Goal: Information Seeking & Learning: Understand process/instructions

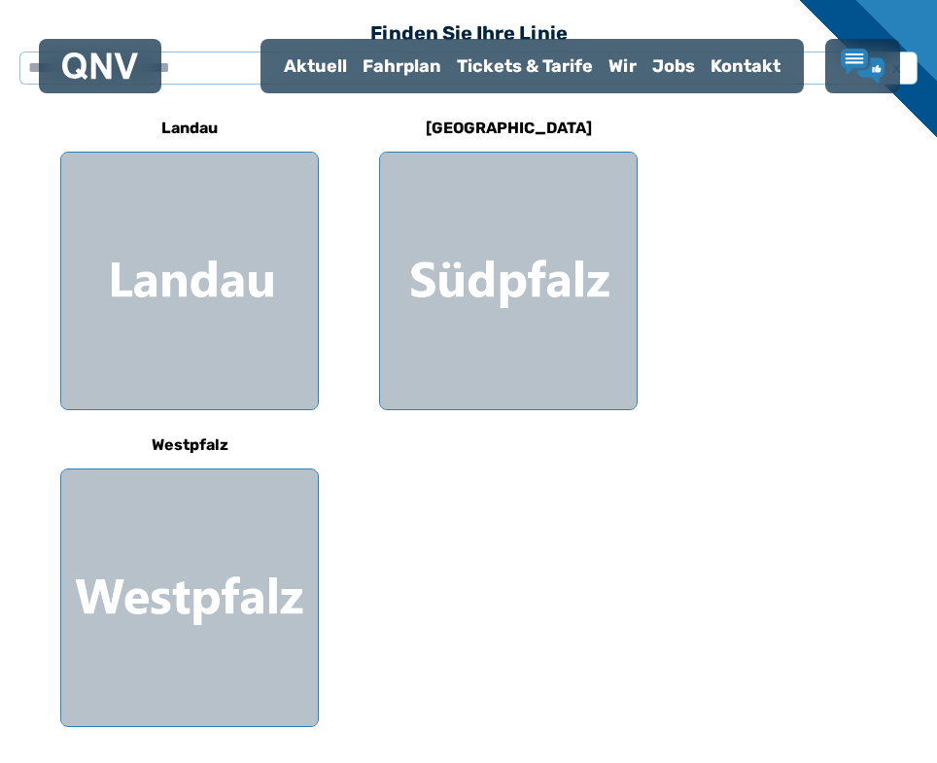
scroll to position [583, 0]
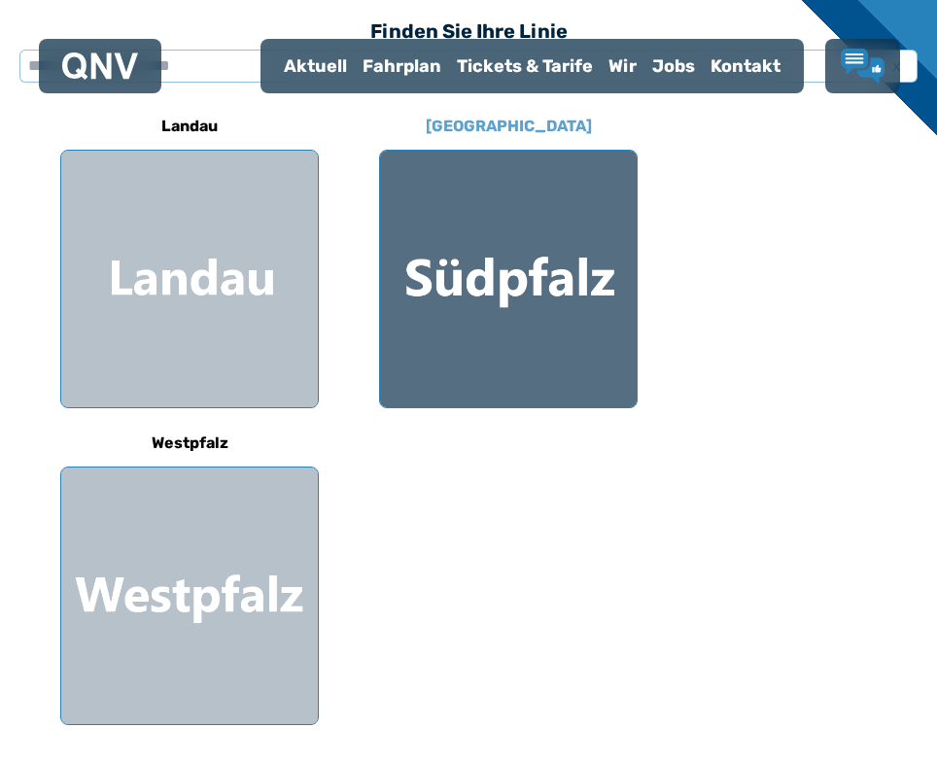
click at [492, 300] on div at bounding box center [508, 279] width 257 height 257
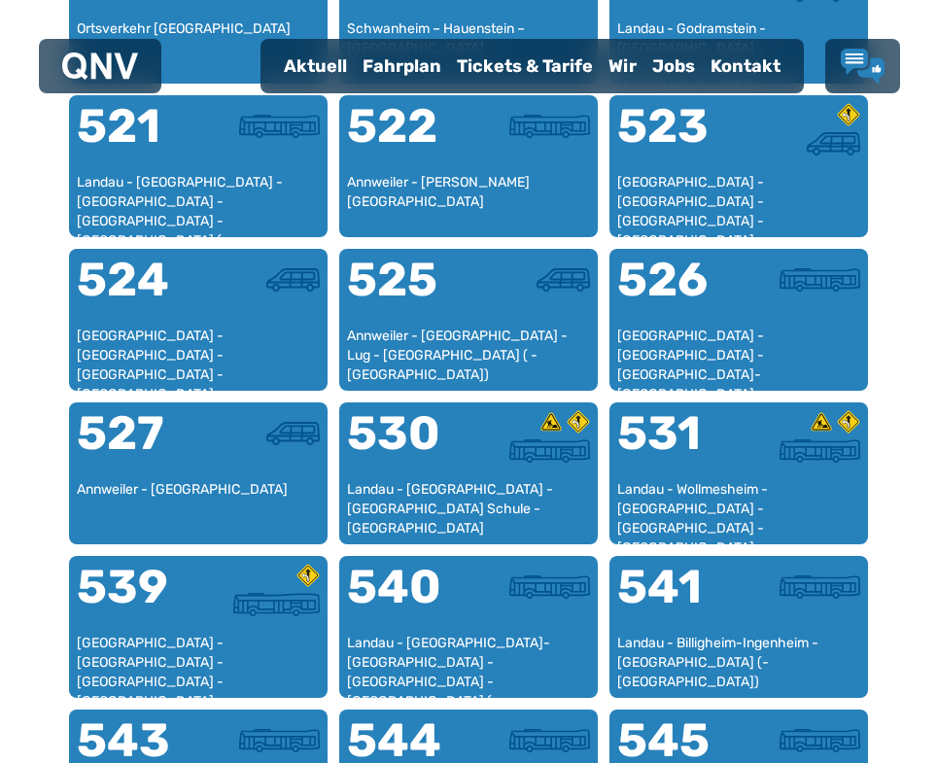
scroll to position [1280, 0]
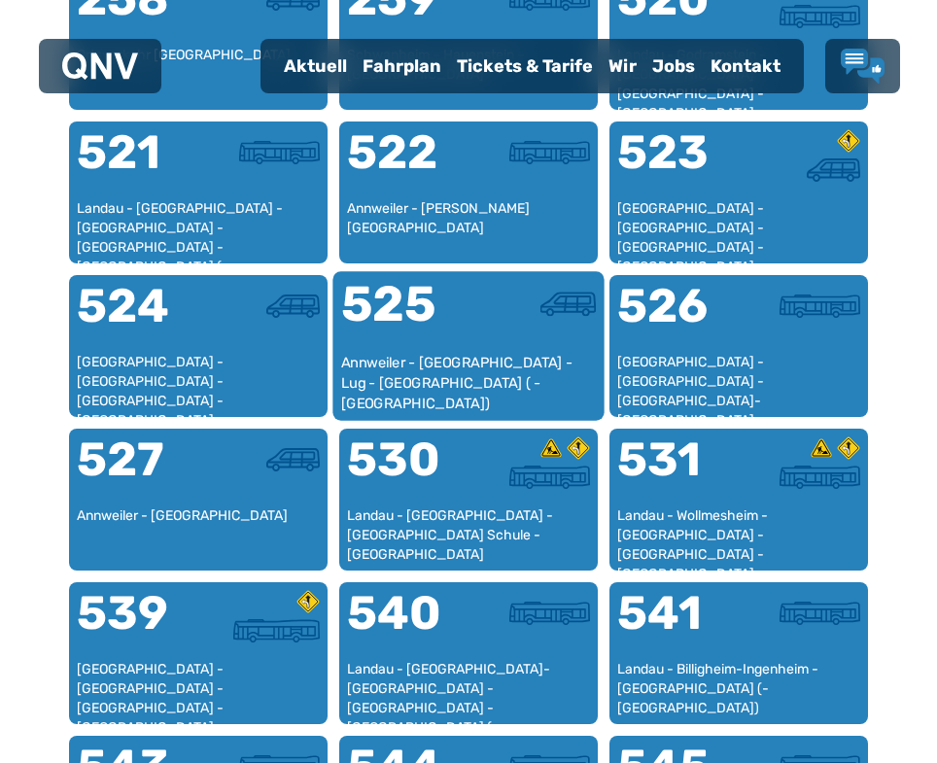
click at [470, 332] on div at bounding box center [532, 316] width 127 height 73
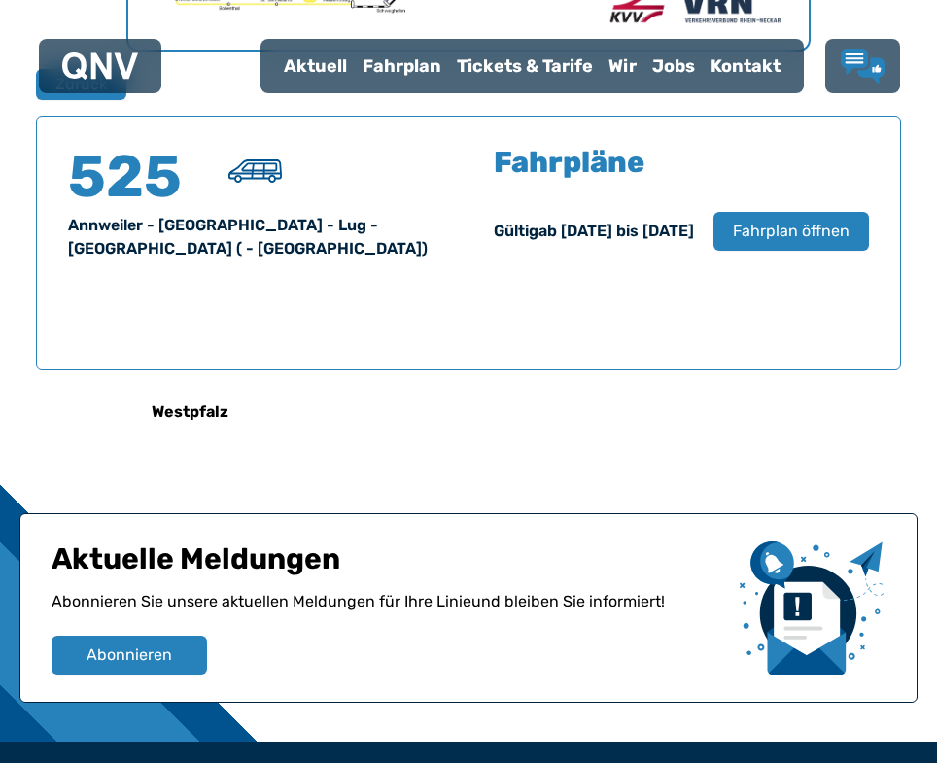
scroll to position [1145, 0]
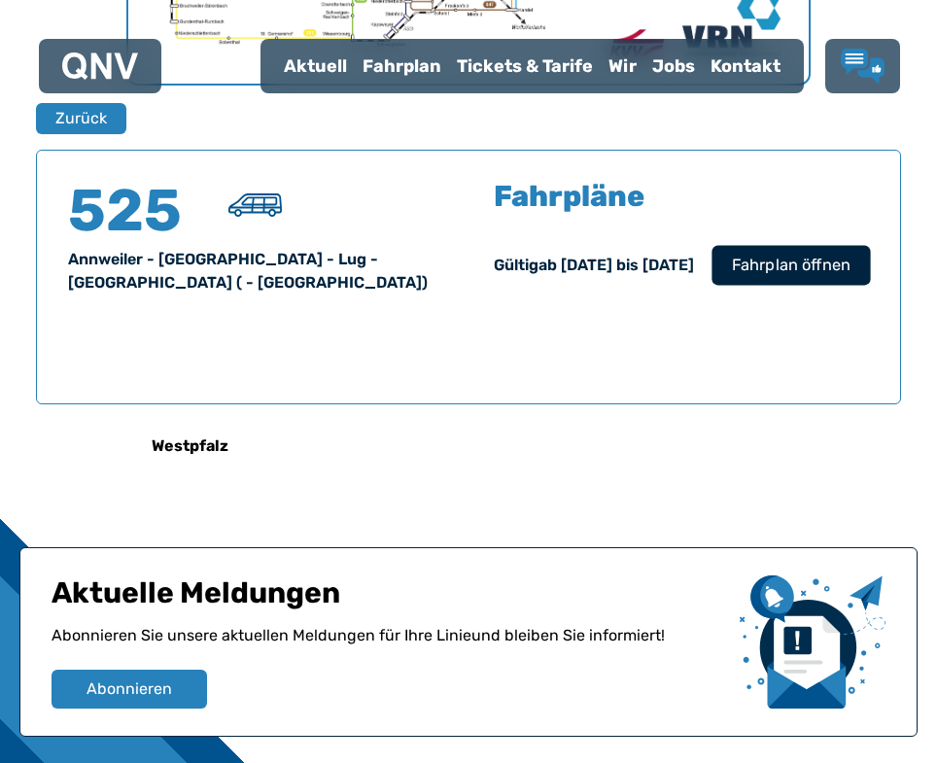
click at [781, 270] on span "Fahrplan öffnen" at bounding box center [791, 265] width 119 height 23
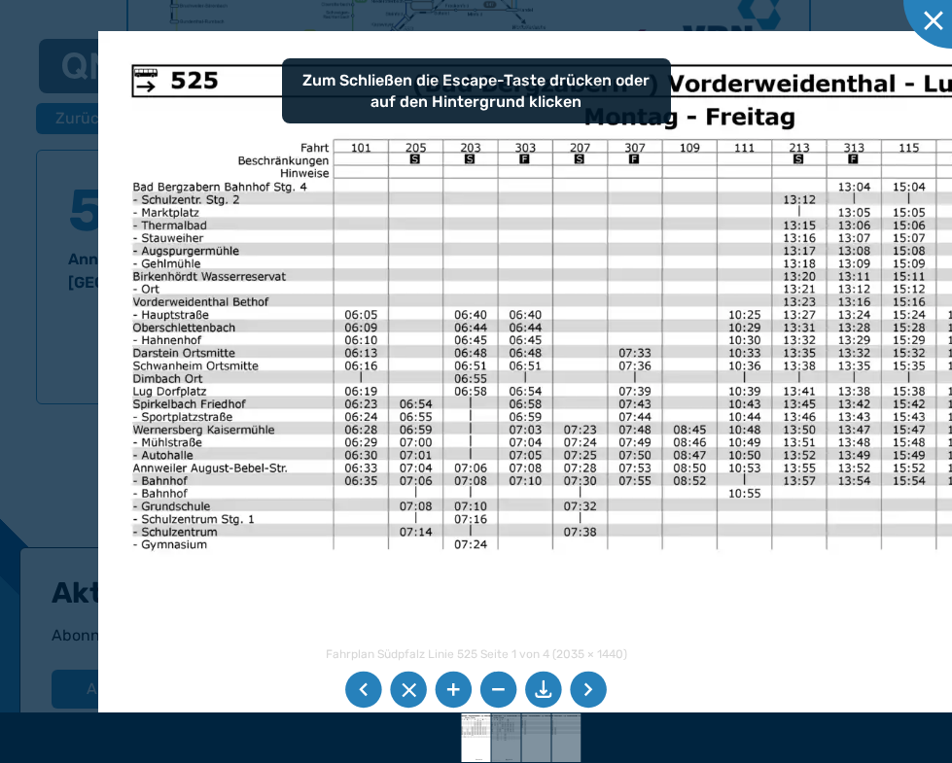
click at [396, 359] on img at bounding box center [822, 543] width 1449 height 1025
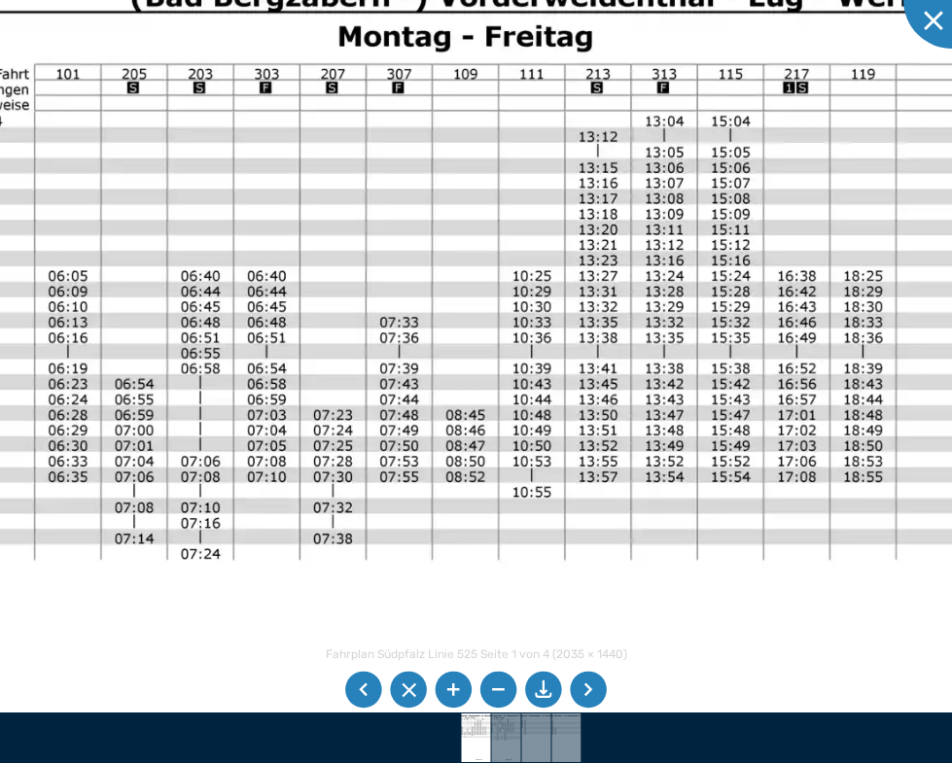
click at [233, 309] on img at bounding box center [626, 553] width 1753 height 1241
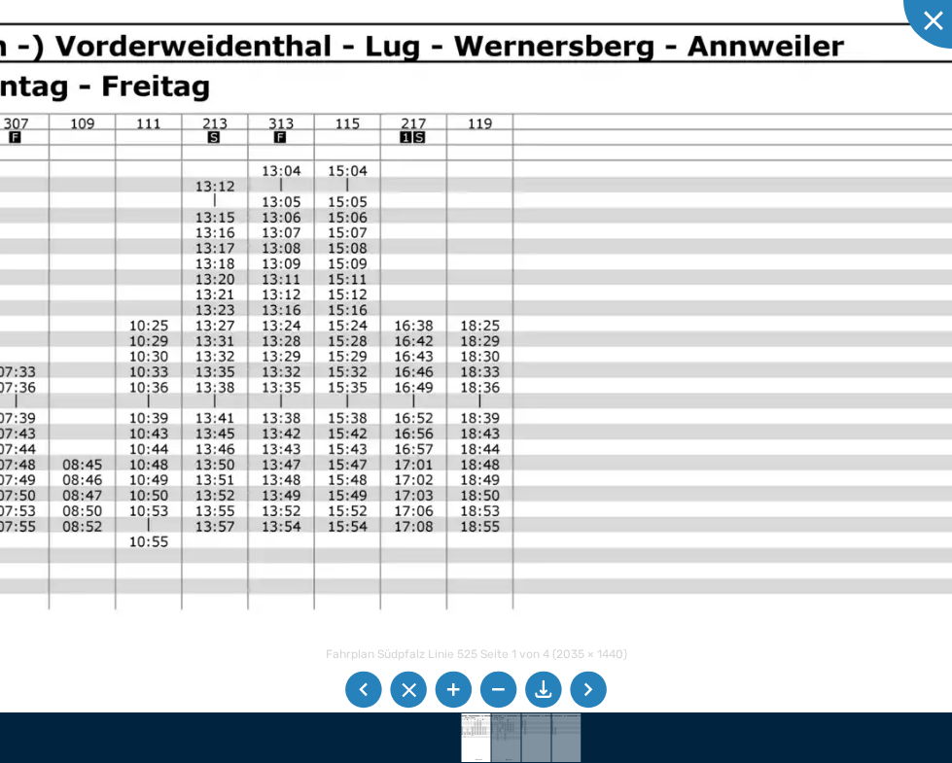
click at [236, 384] on img at bounding box center [243, 602] width 1753 height 1241
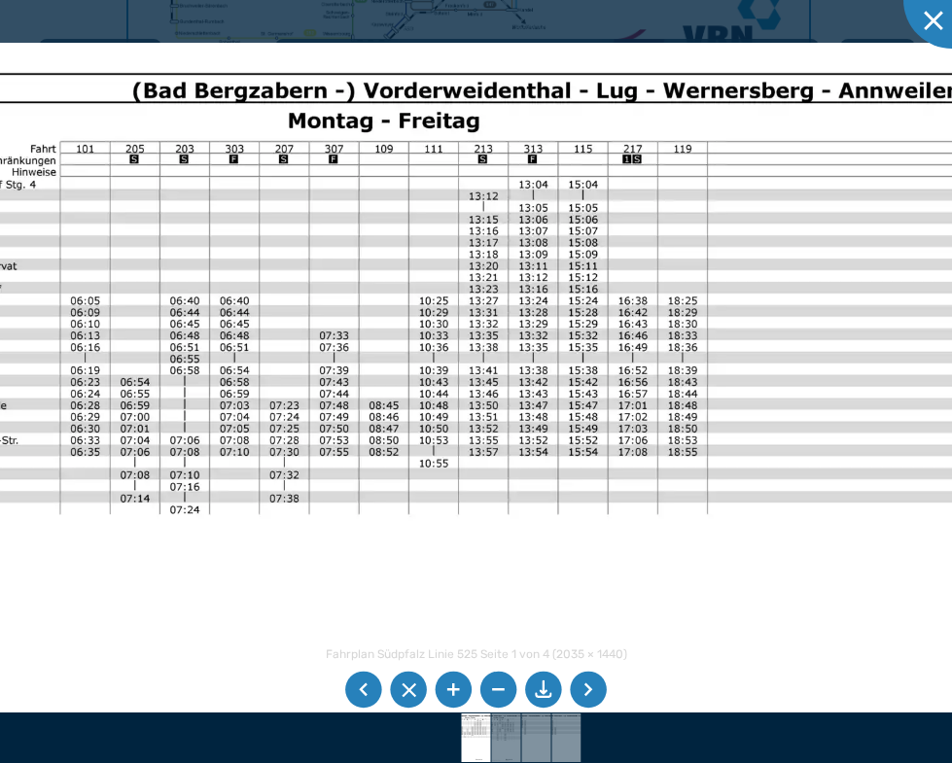
click at [524, 311] on img at bounding box center [504, 509] width 1317 height 932
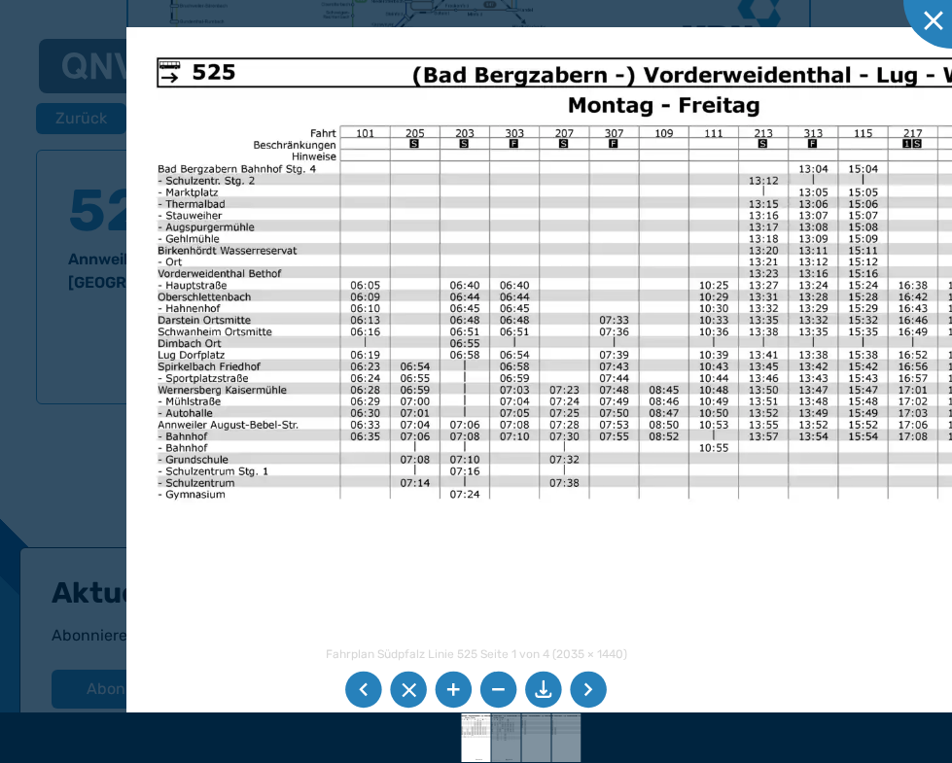
click at [406, 338] on img at bounding box center [784, 493] width 1317 height 932
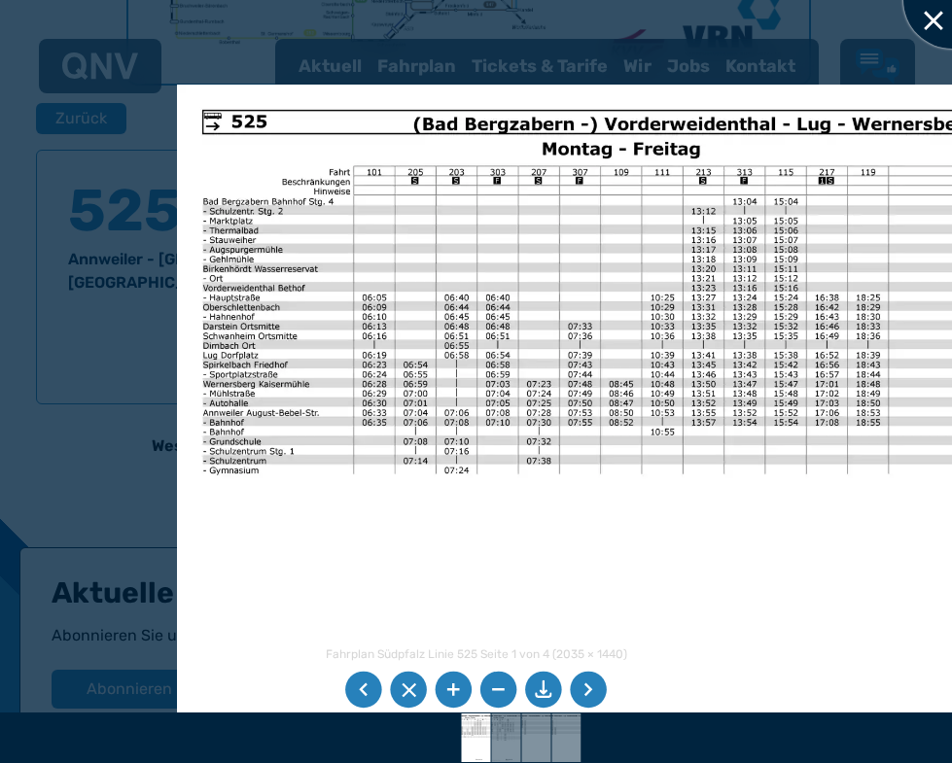
click at [932, 19] on div at bounding box center [951, -1] width 97 height 97
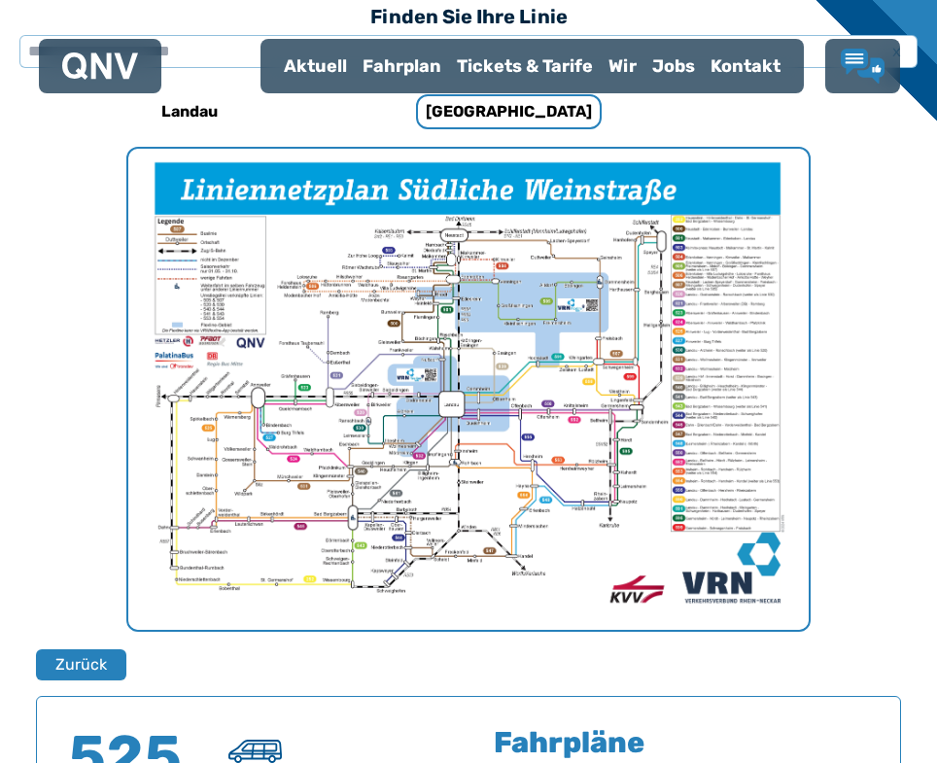
scroll to position [612, 0]
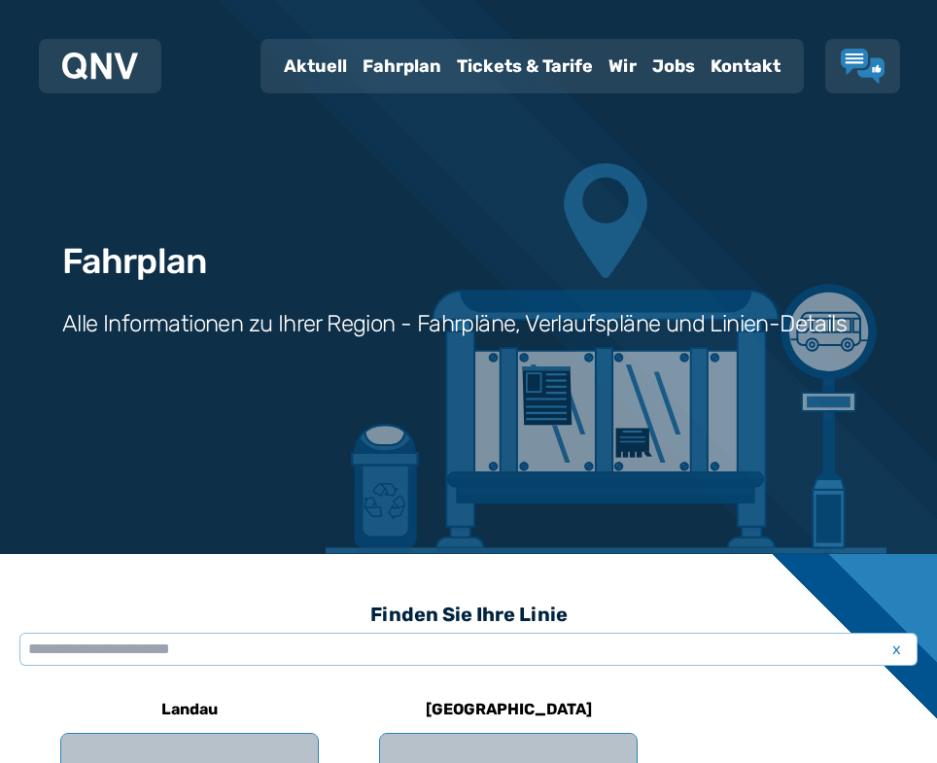
click at [404, 62] on div "Fahrplan" at bounding box center [402, 66] width 94 height 51
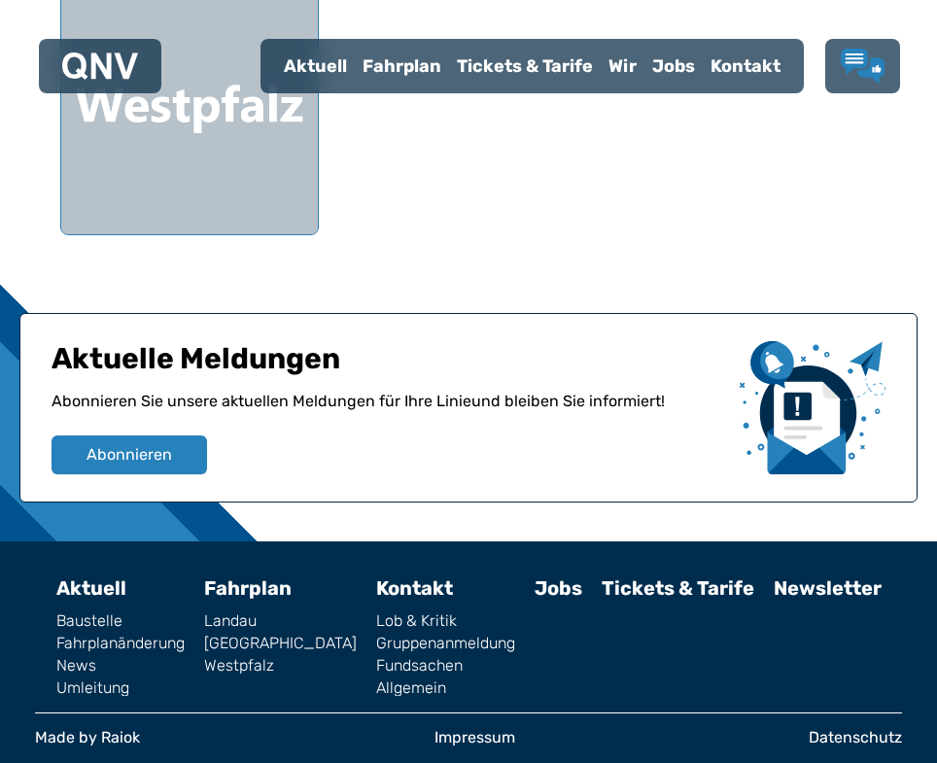
scroll to position [1084, 0]
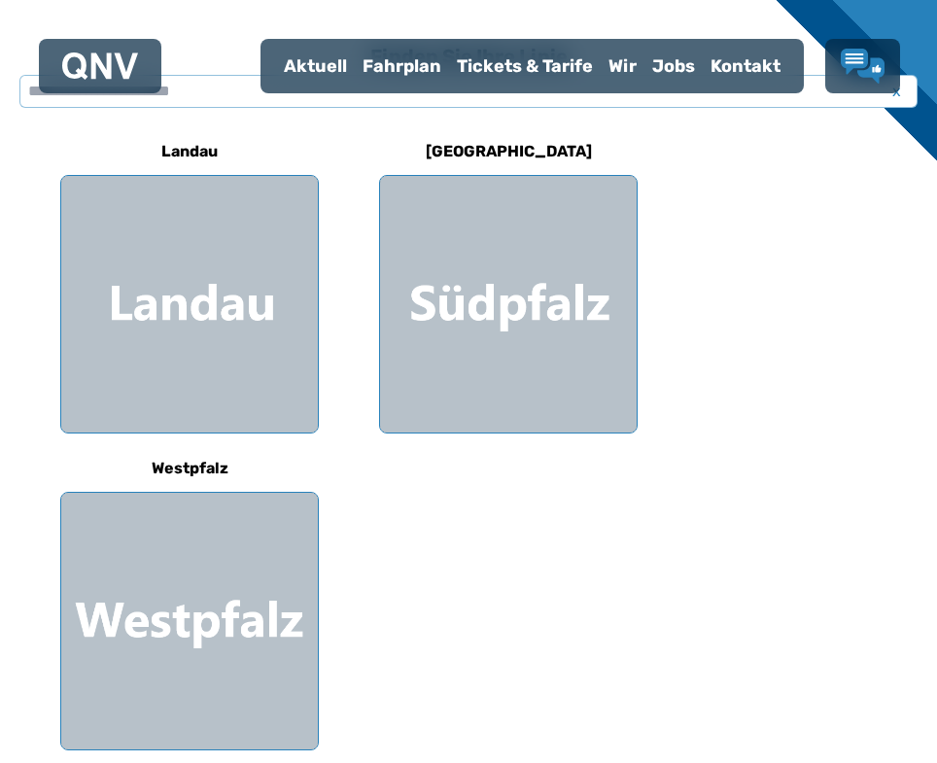
scroll to position [583, 0]
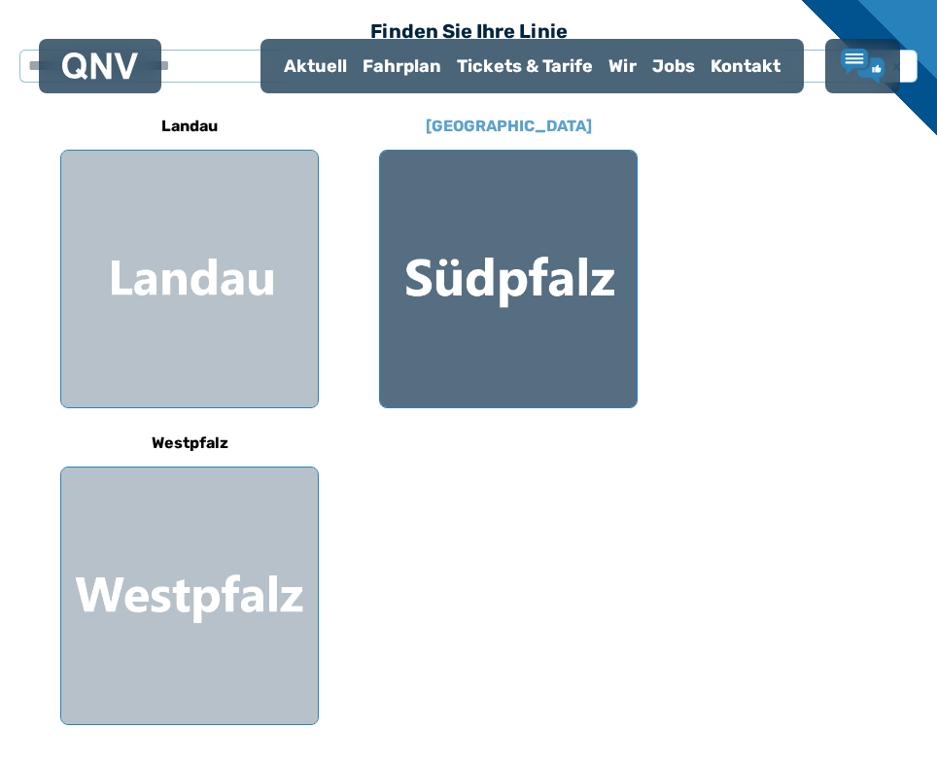
click at [514, 321] on div at bounding box center [508, 279] width 257 height 257
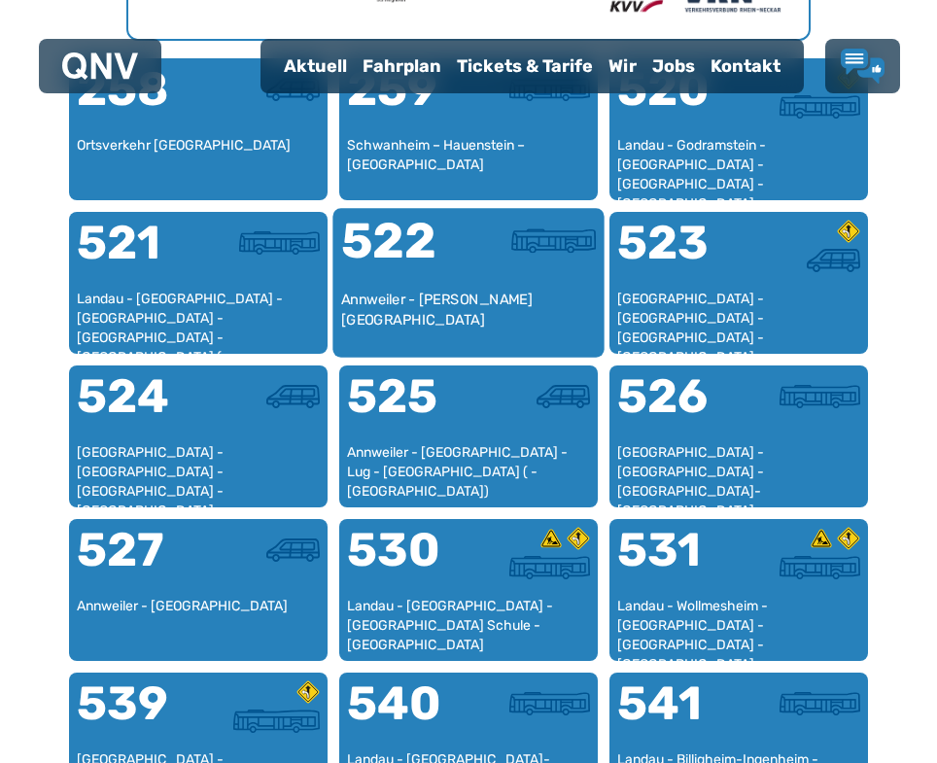
scroll to position [1280, 0]
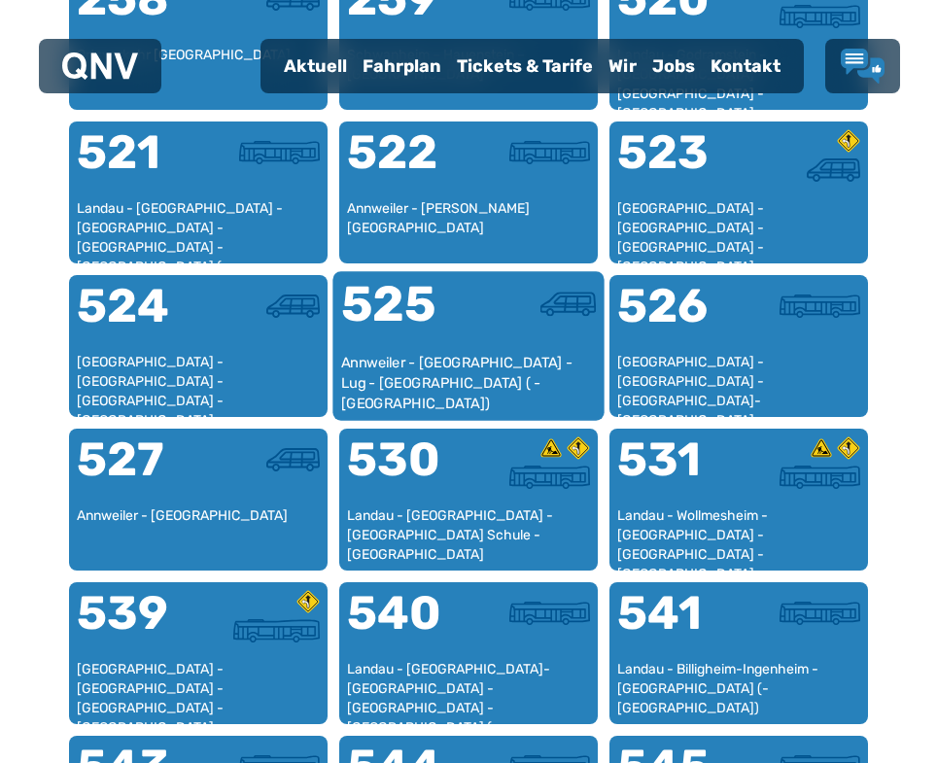
click at [471, 345] on div at bounding box center [532, 316] width 127 height 73
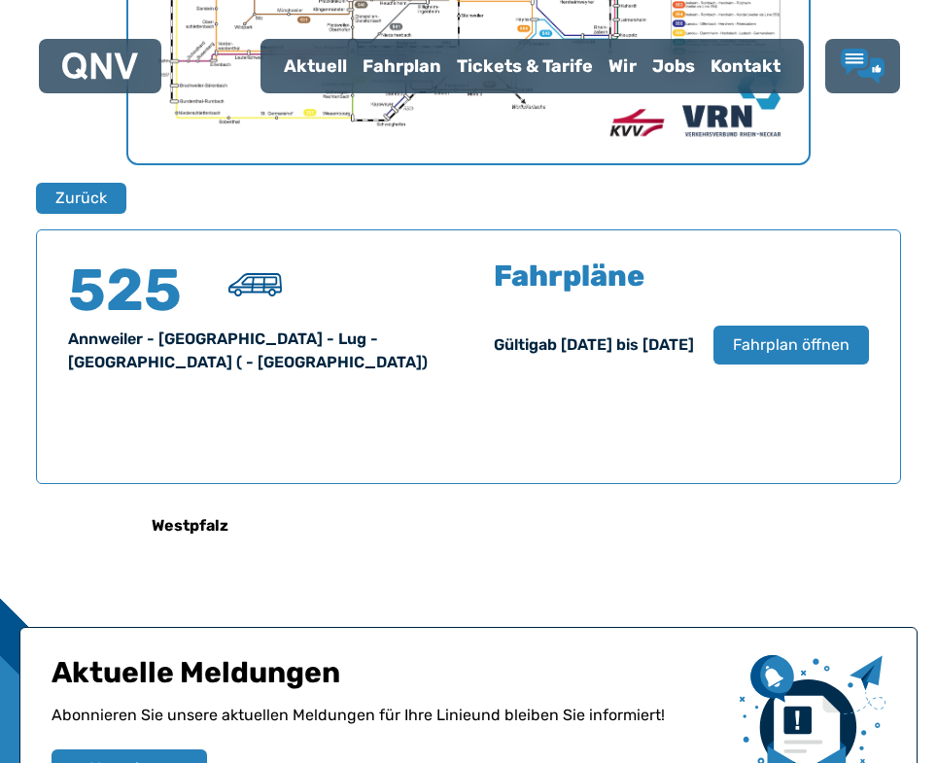
scroll to position [1047, 0]
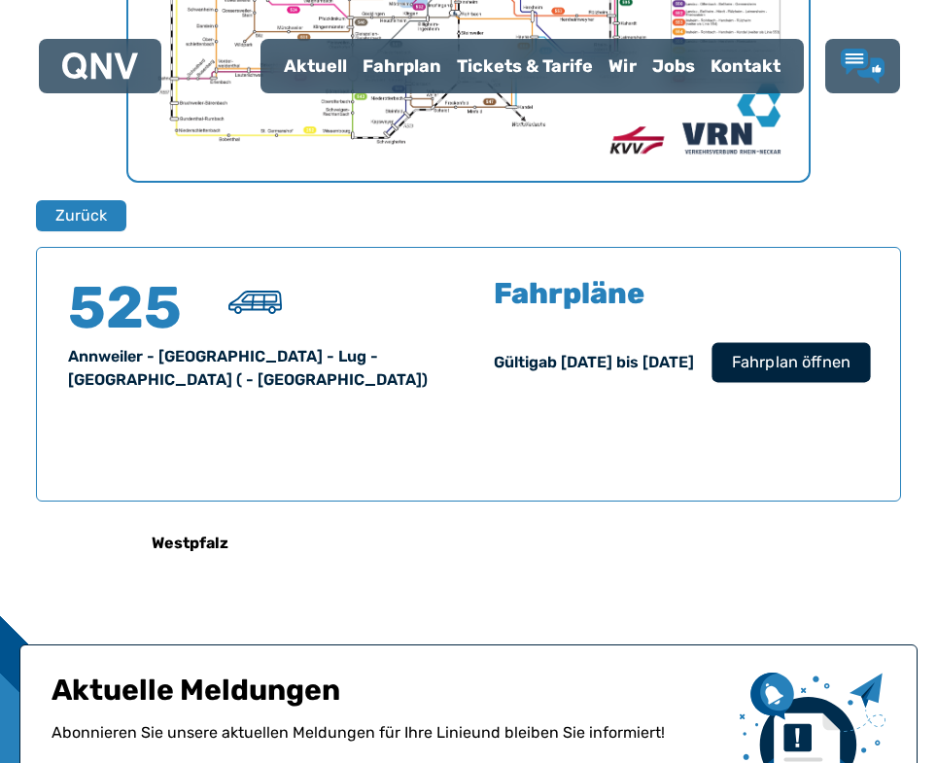
click at [786, 367] on span "Fahrplan öffnen" at bounding box center [791, 362] width 119 height 23
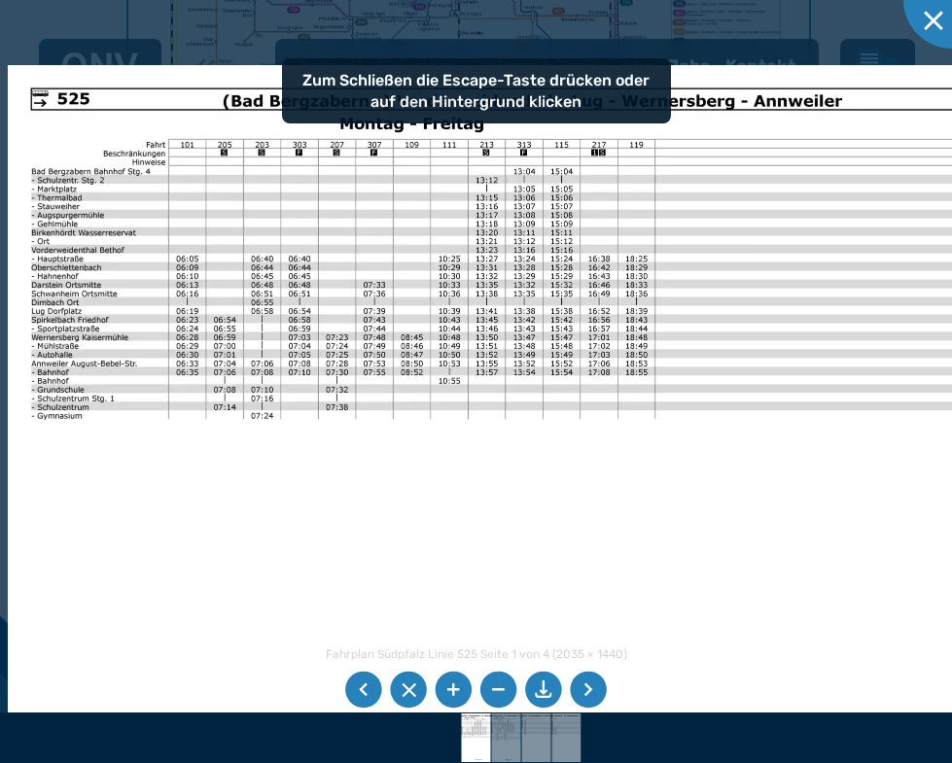
click at [662, 247] on img at bounding box center [503, 415] width 990 height 700
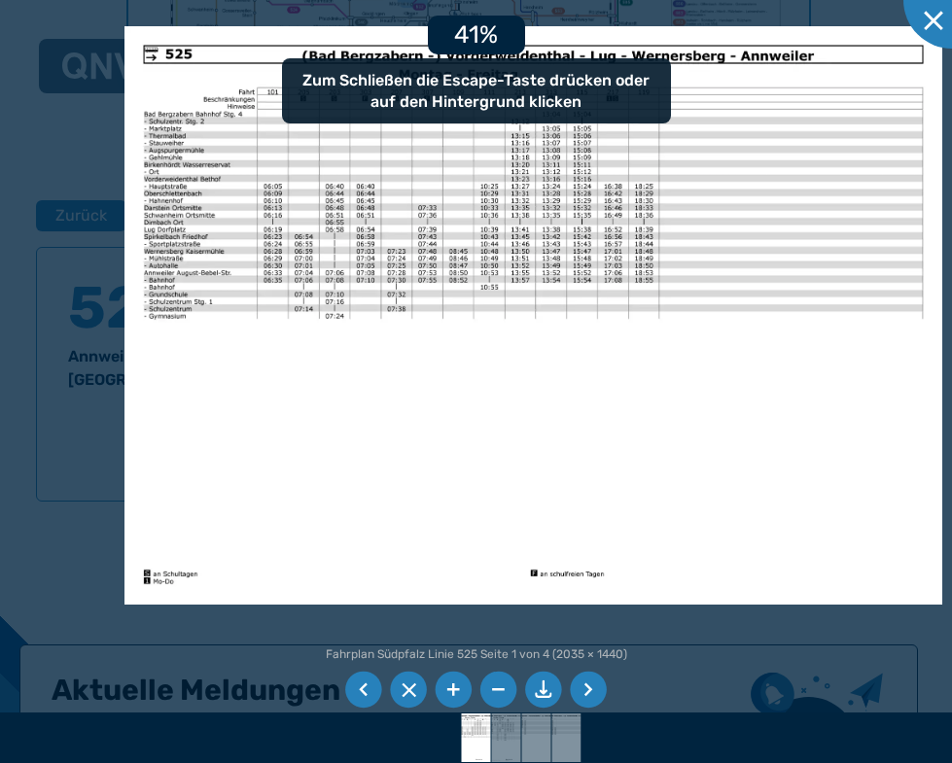
click at [589, 684] on li at bounding box center [588, 690] width 37 height 37
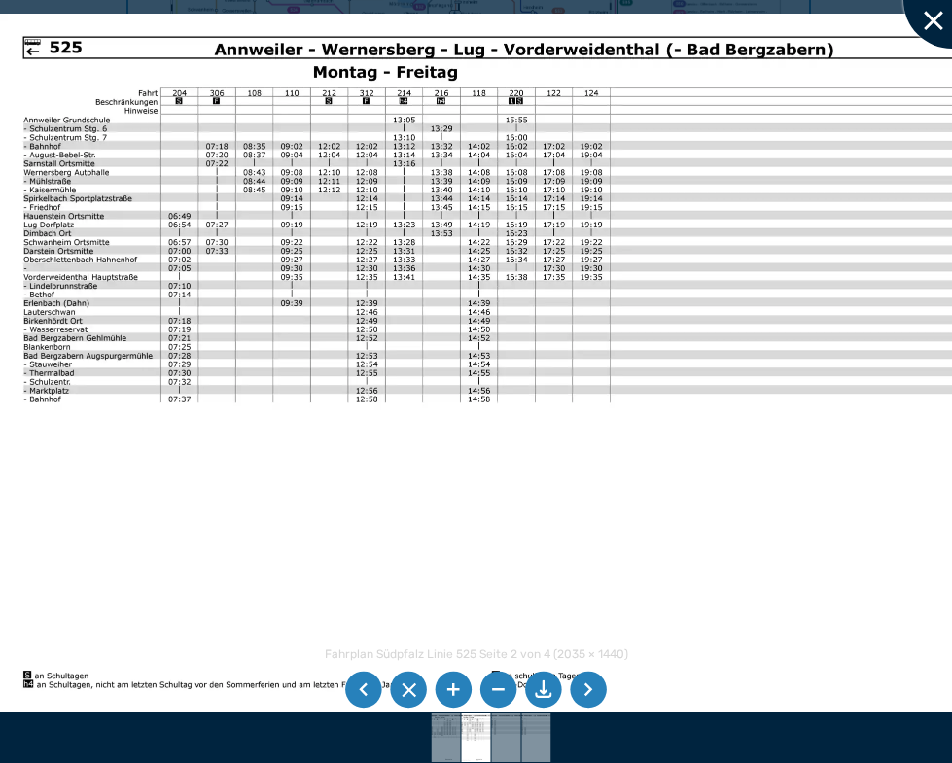
click at [936, 12] on div at bounding box center [951, -1] width 97 height 97
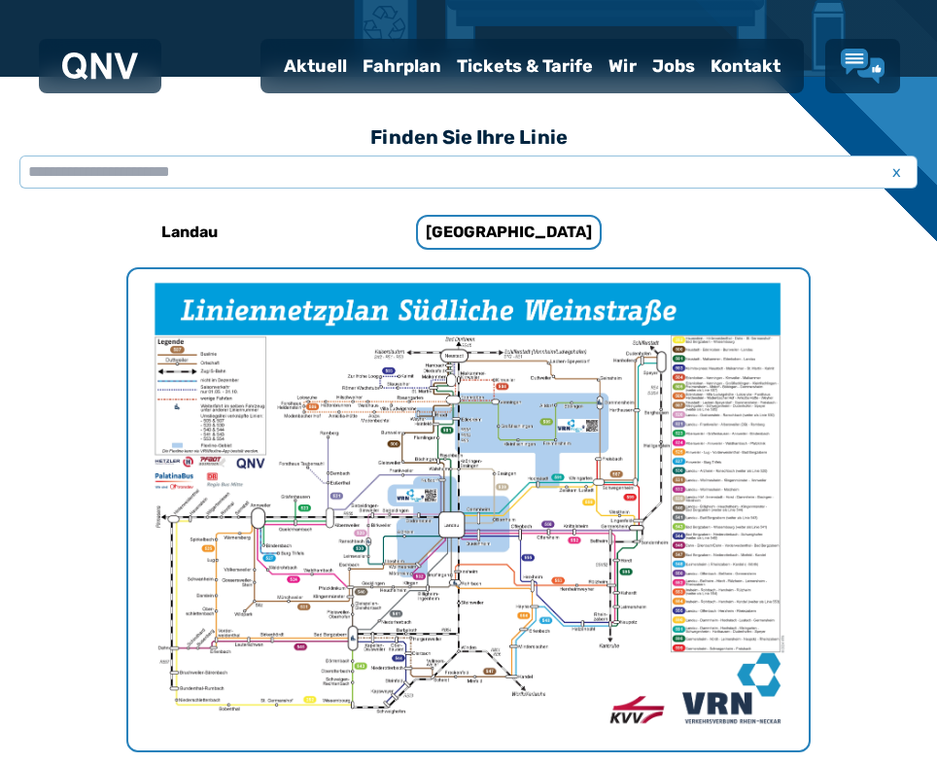
scroll to position [464, 0]
